Goal: Task Accomplishment & Management: Manage account settings

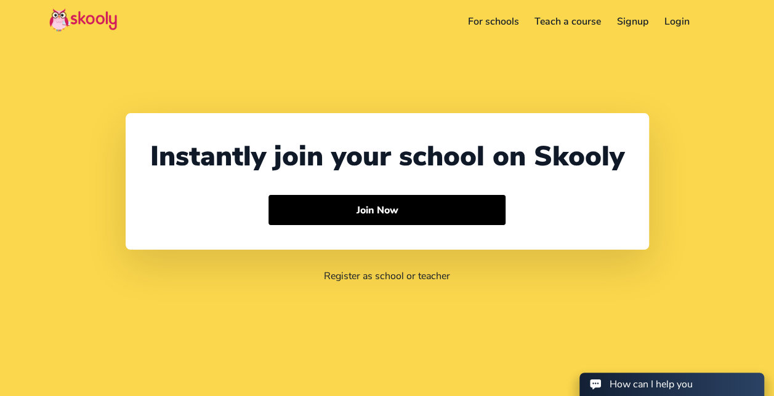
select select "62"
select select "[GEOGRAPHIC_DATA]"
select select "[GEOGRAPHIC_DATA]/[GEOGRAPHIC_DATA]"
click at [675, 20] on link "Login" at bounding box center [676, 22] width 41 height 20
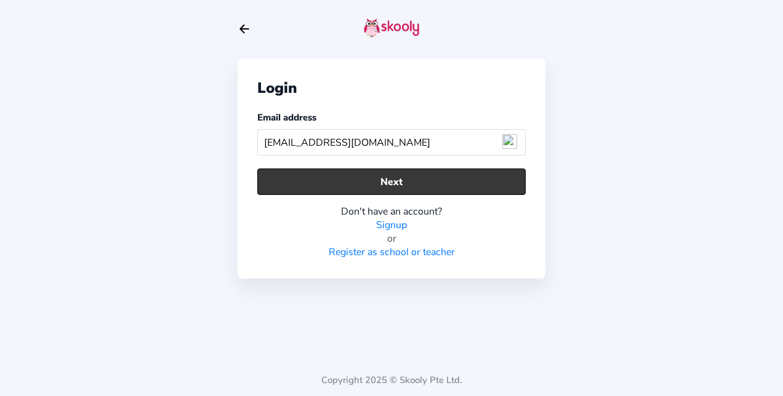
type input "[EMAIL_ADDRESS][DOMAIN_NAME]"
click at [390, 177] on button "Next" at bounding box center [391, 182] width 268 height 26
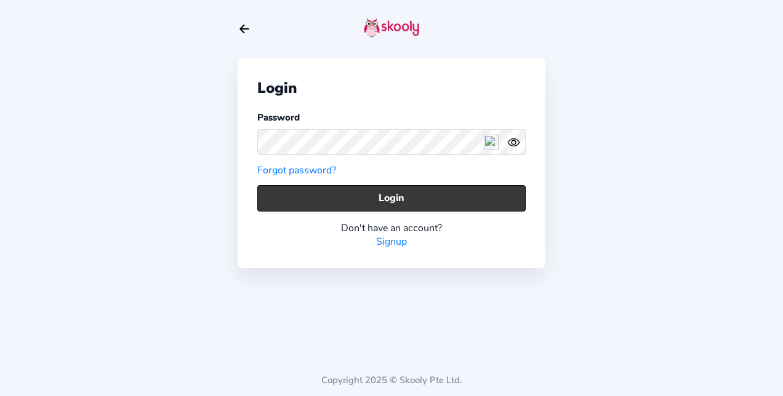
click at [404, 198] on button "Login" at bounding box center [391, 198] width 268 height 26
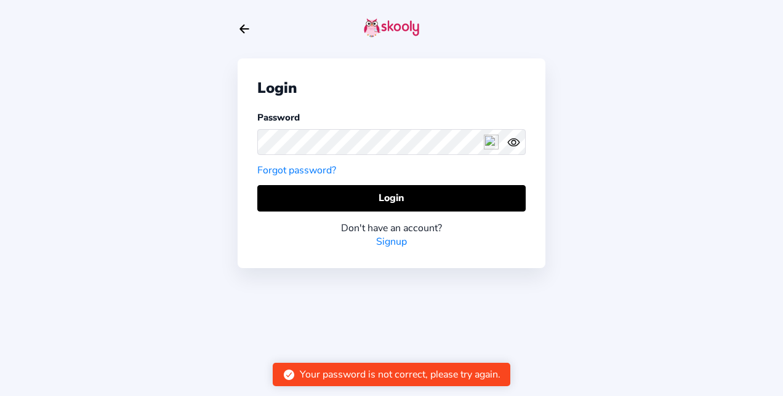
click at [515, 143] on icon "Eye" at bounding box center [513, 142] width 13 height 13
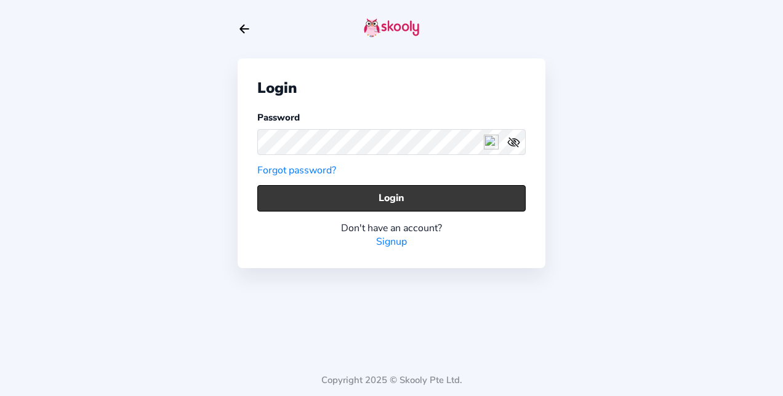
click at [380, 204] on button "Login" at bounding box center [391, 198] width 268 height 26
click at [350, 196] on button "Login" at bounding box center [391, 198] width 268 height 26
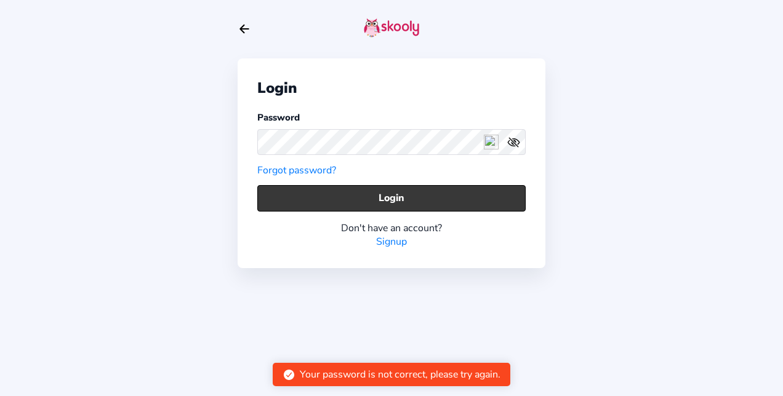
click at [348, 198] on button "Login" at bounding box center [391, 198] width 268 height 26
